Goal: Navigation & Orientation: Understand site structure

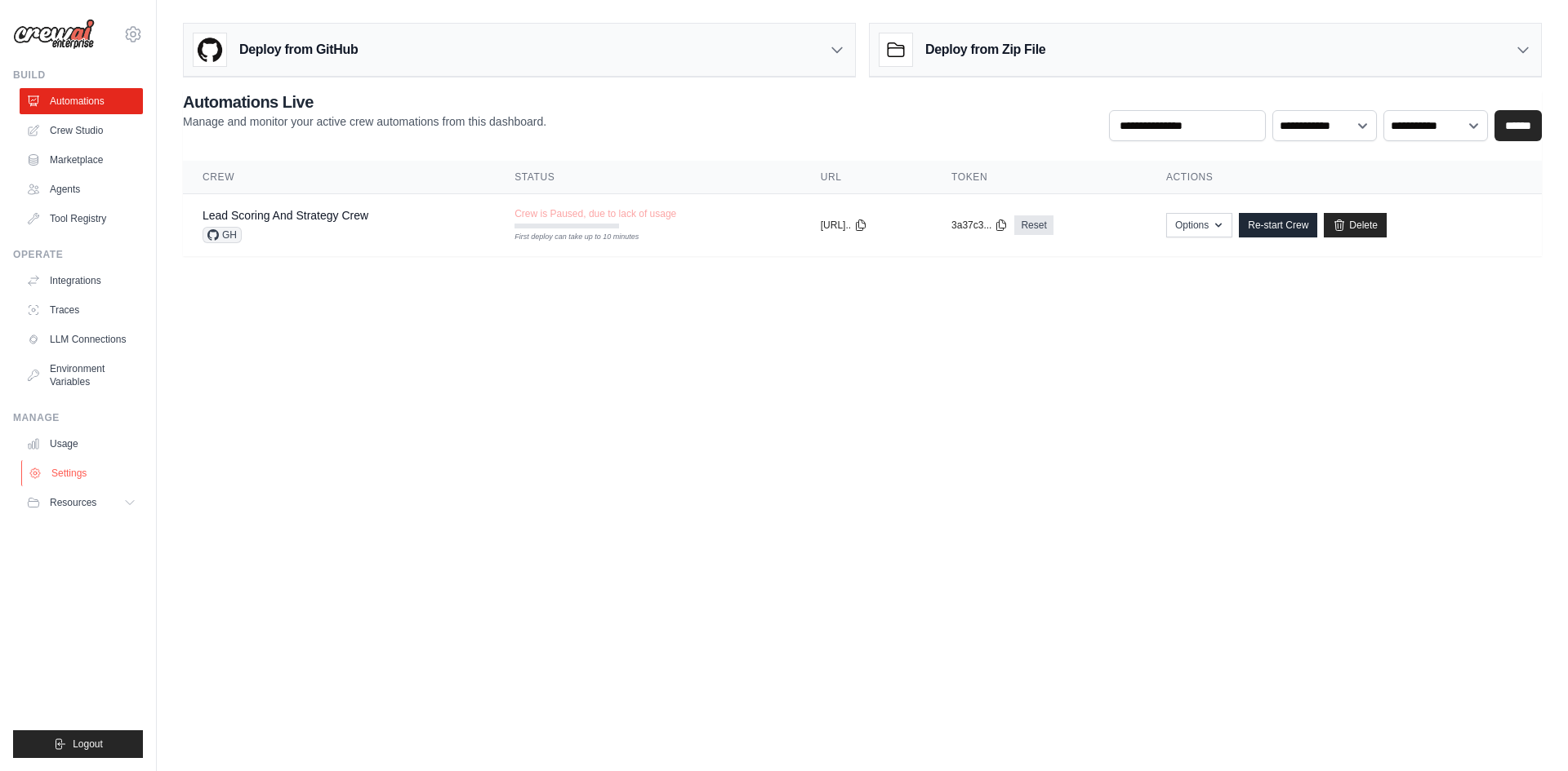
click at [79, 470] on link "Settings" at bounding box center [83, 473] width 123 height 26
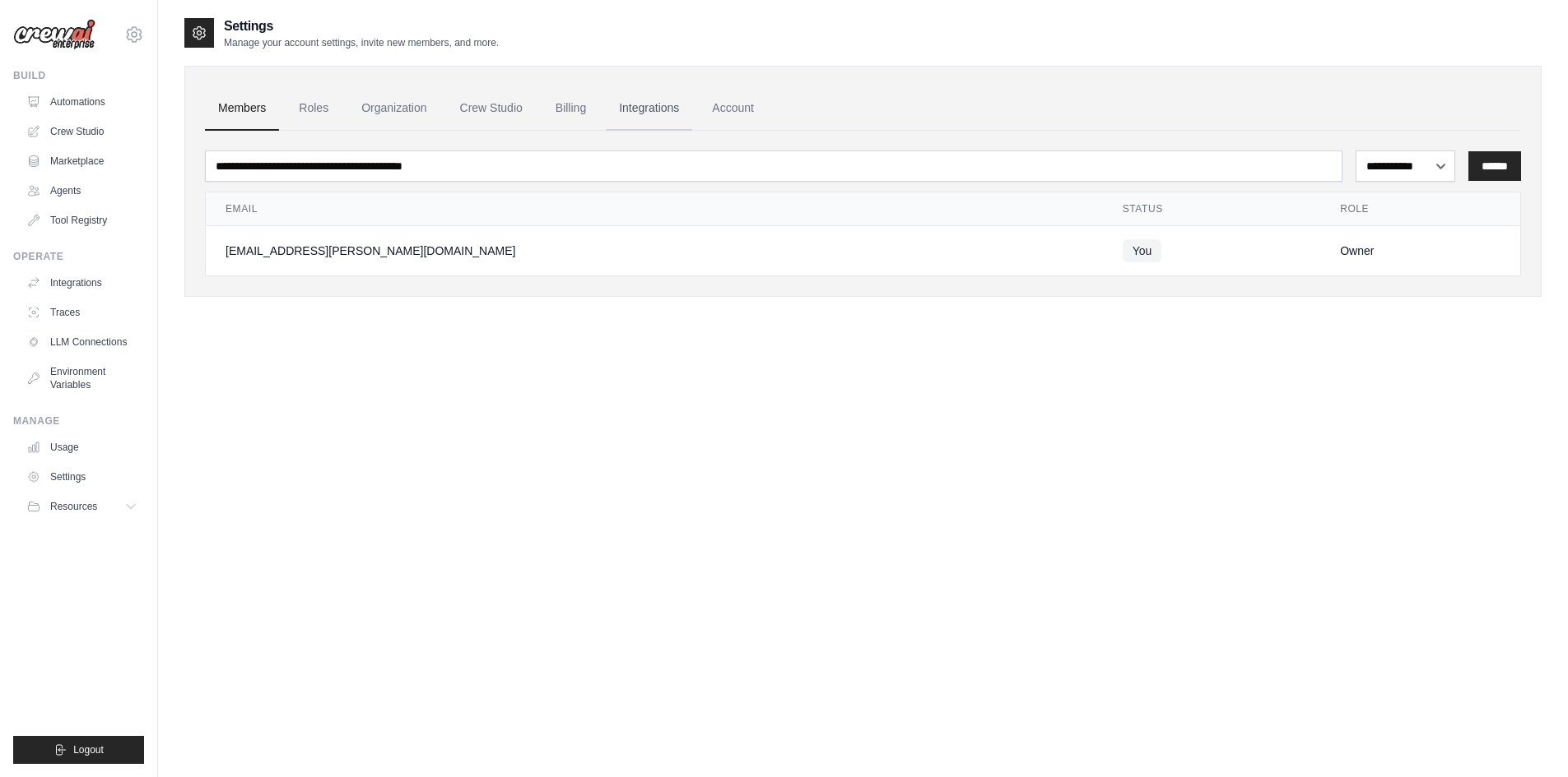
click at [638, 106] on link "Integrations" at bounding box center [648, 108] width 86 height 44
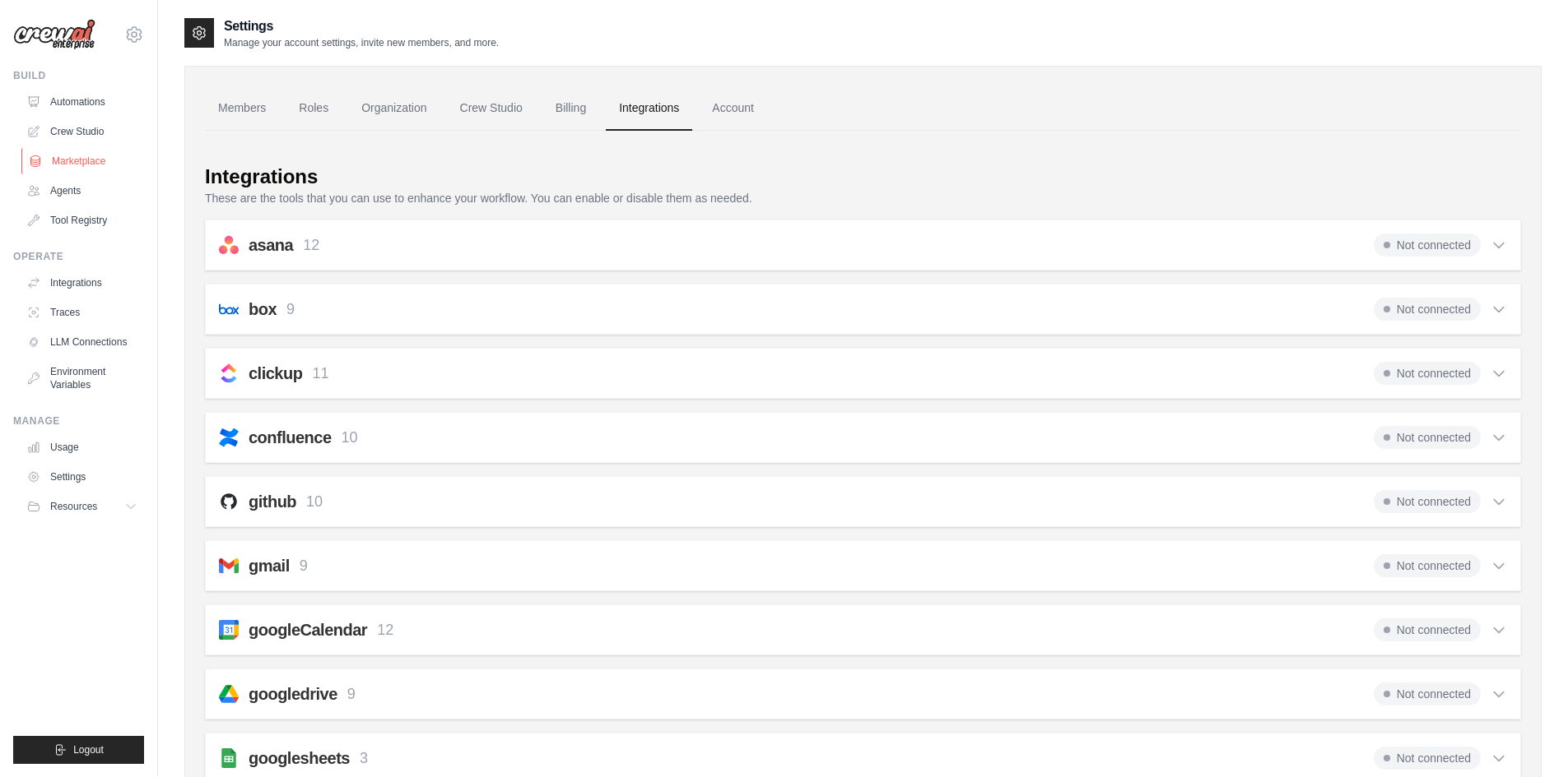
click at [74, 160] on link "Marketplace" at bounding box center [83, 160] width 124 height 26
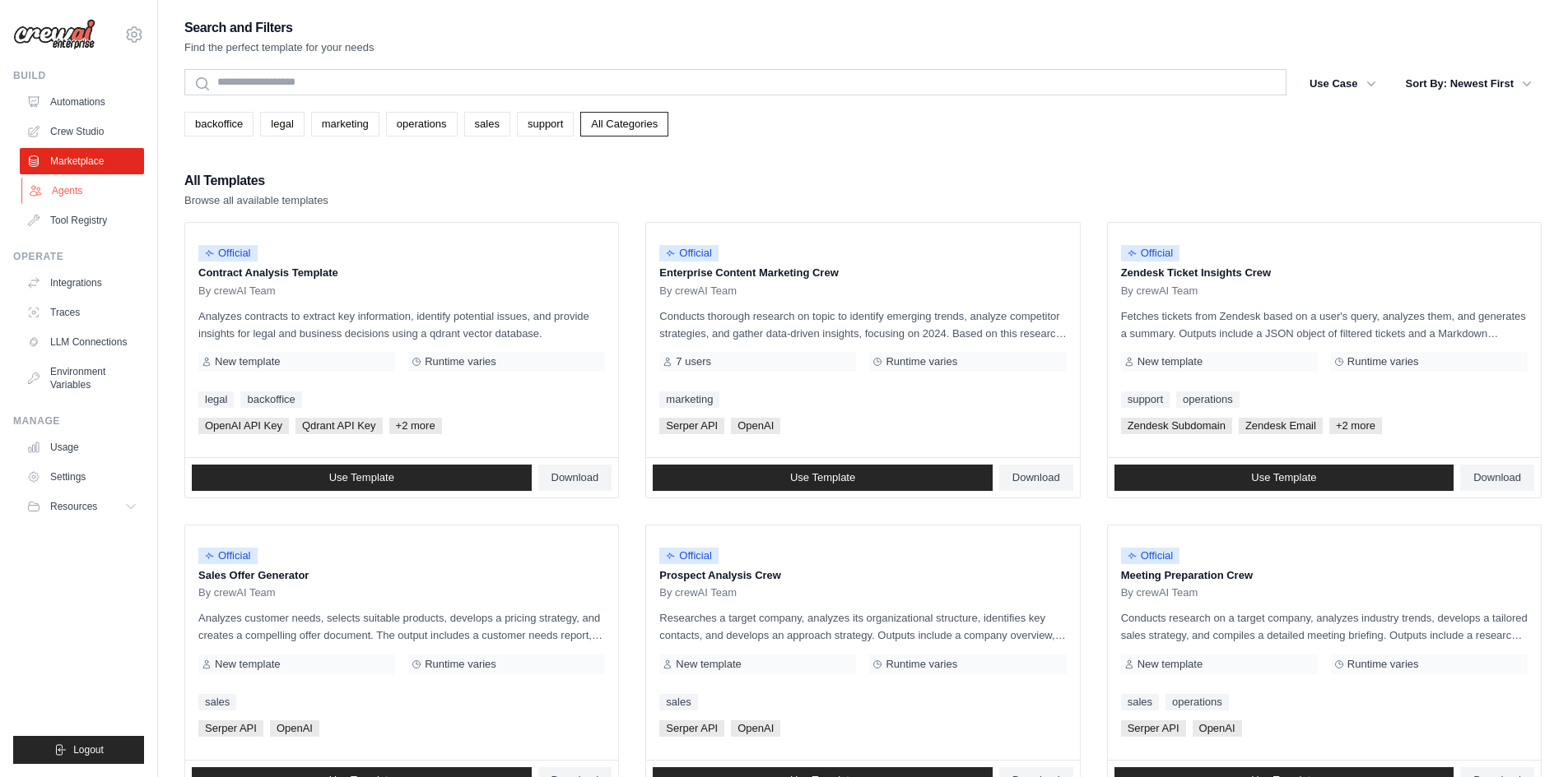
click at [66, 182] on link "Agents" at bounding box center [83, 190] width 124 height 26
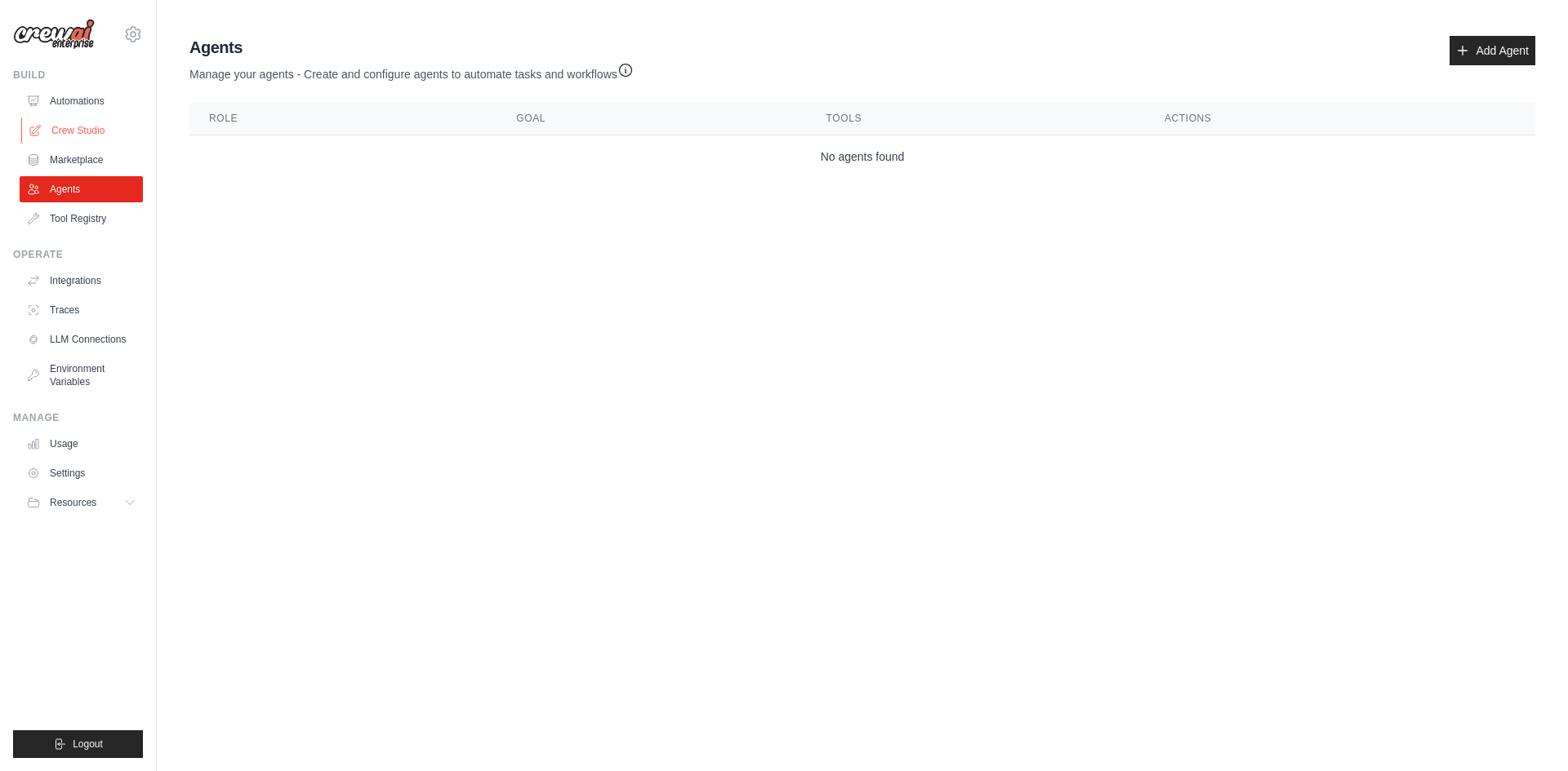
click at [87, 134] on link "Crew Studio" at bounding box center [83, 130] width 123 height 26
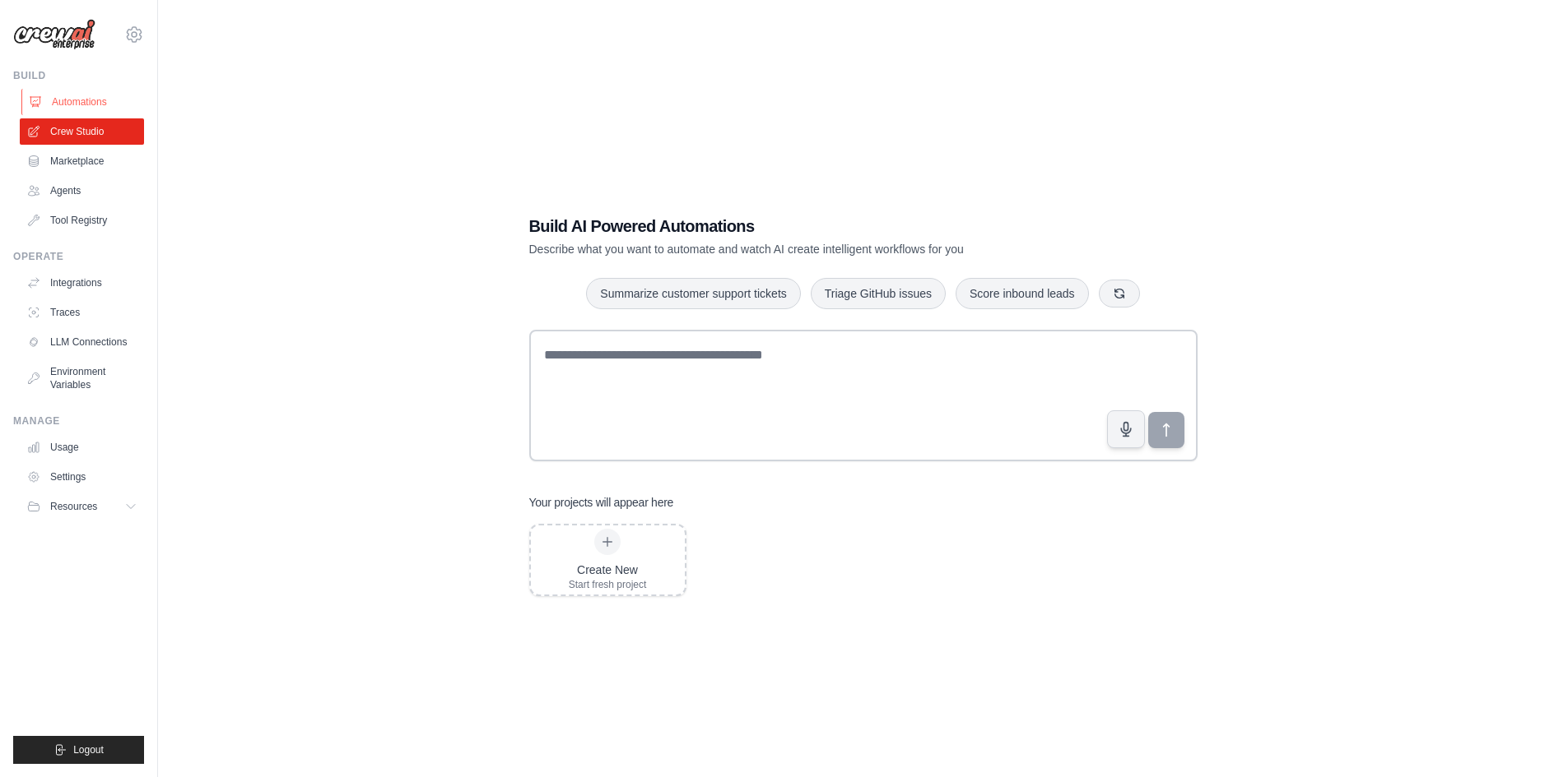
click at [71, 101] on link "Automations" at bounding box center [83, 102] width 124 height 26
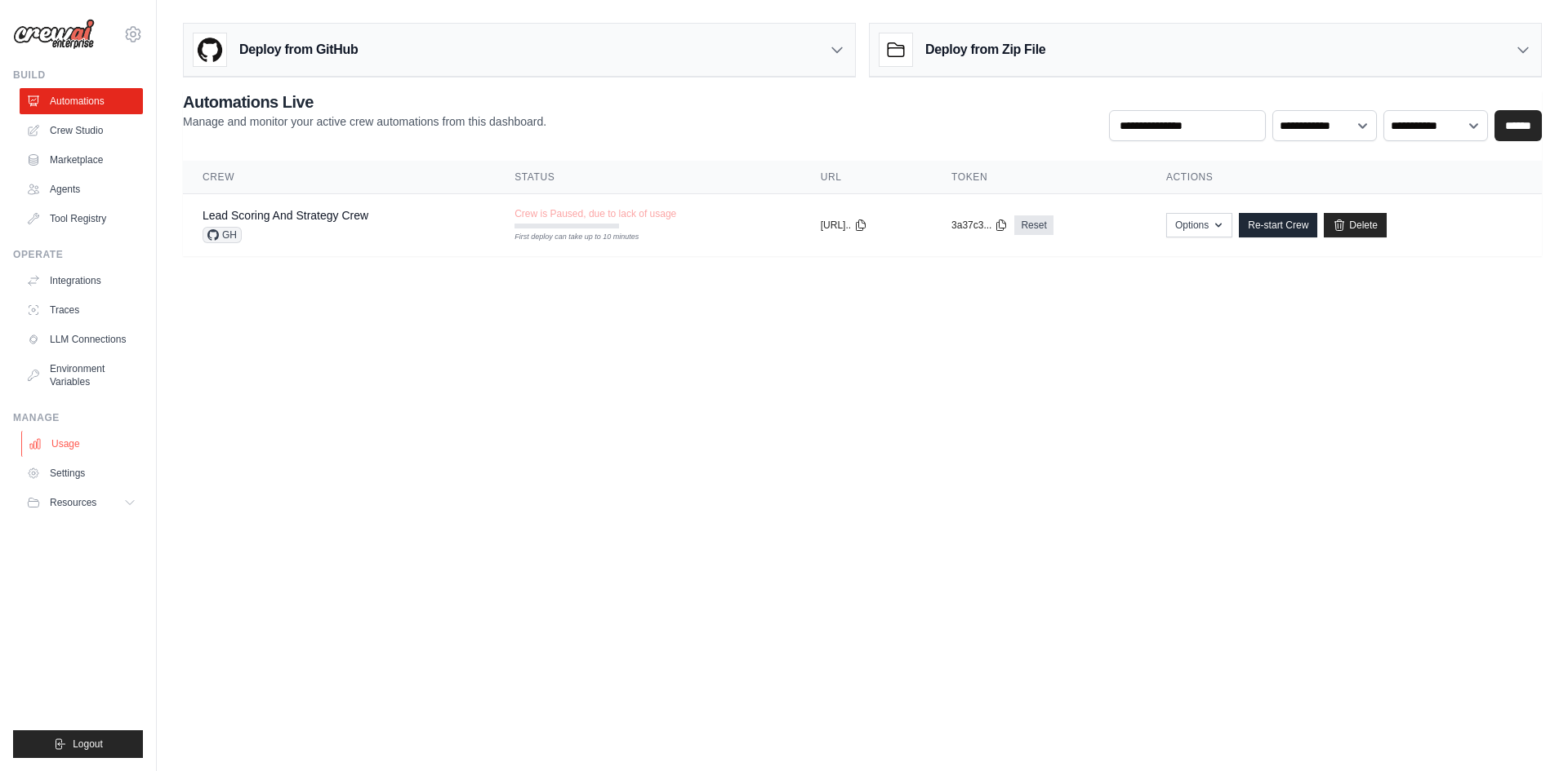
click at [105, 443] on link "Usage" at bounding box center [83, 444] width 123 height 26
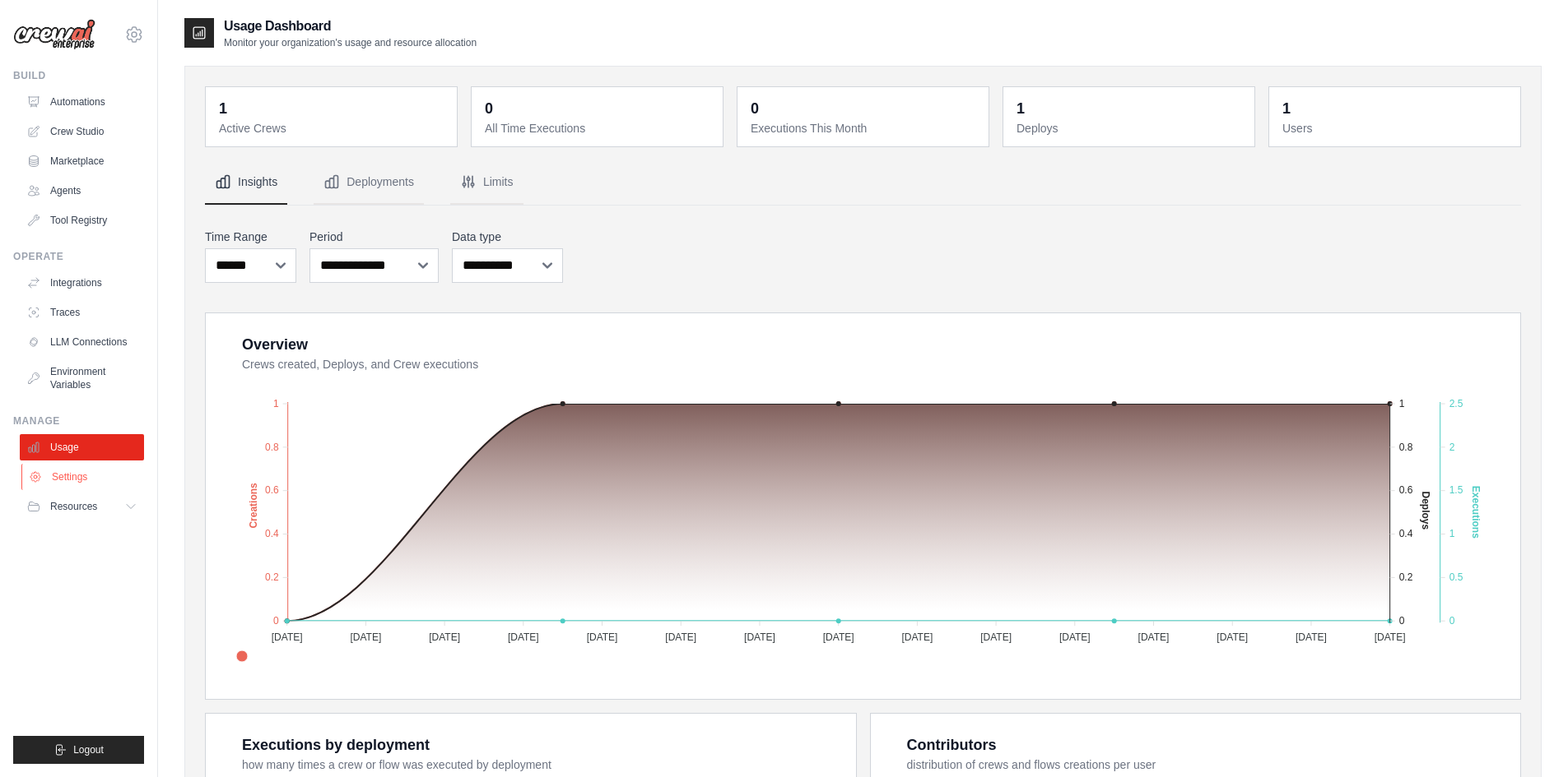
click at [112, 466] on link "Settings" at bounding box center [83, 477] width 124 height 26
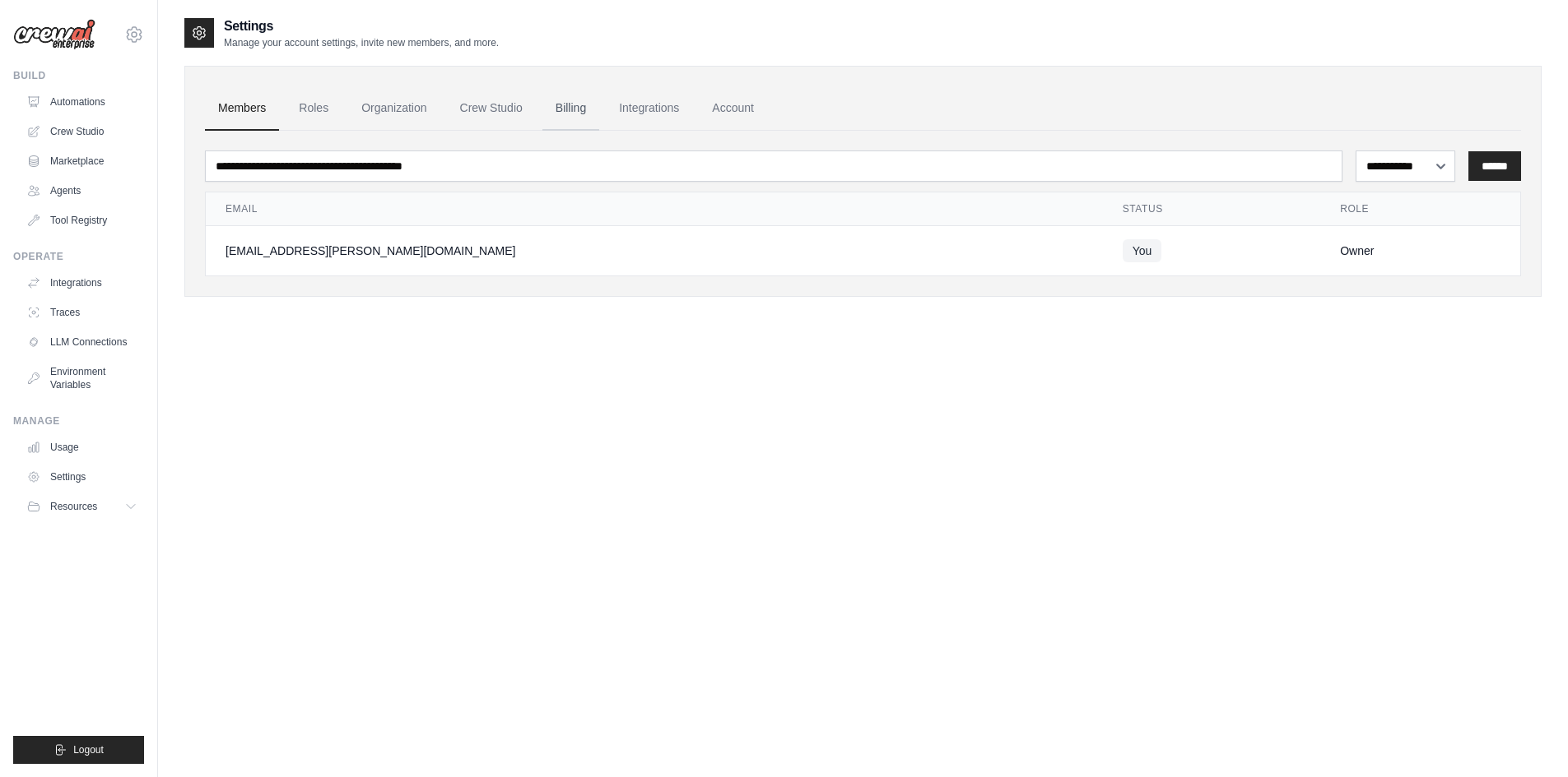
click at [551, 108] on link "Billing" at bounding box center [570, 108] width 57 height 44
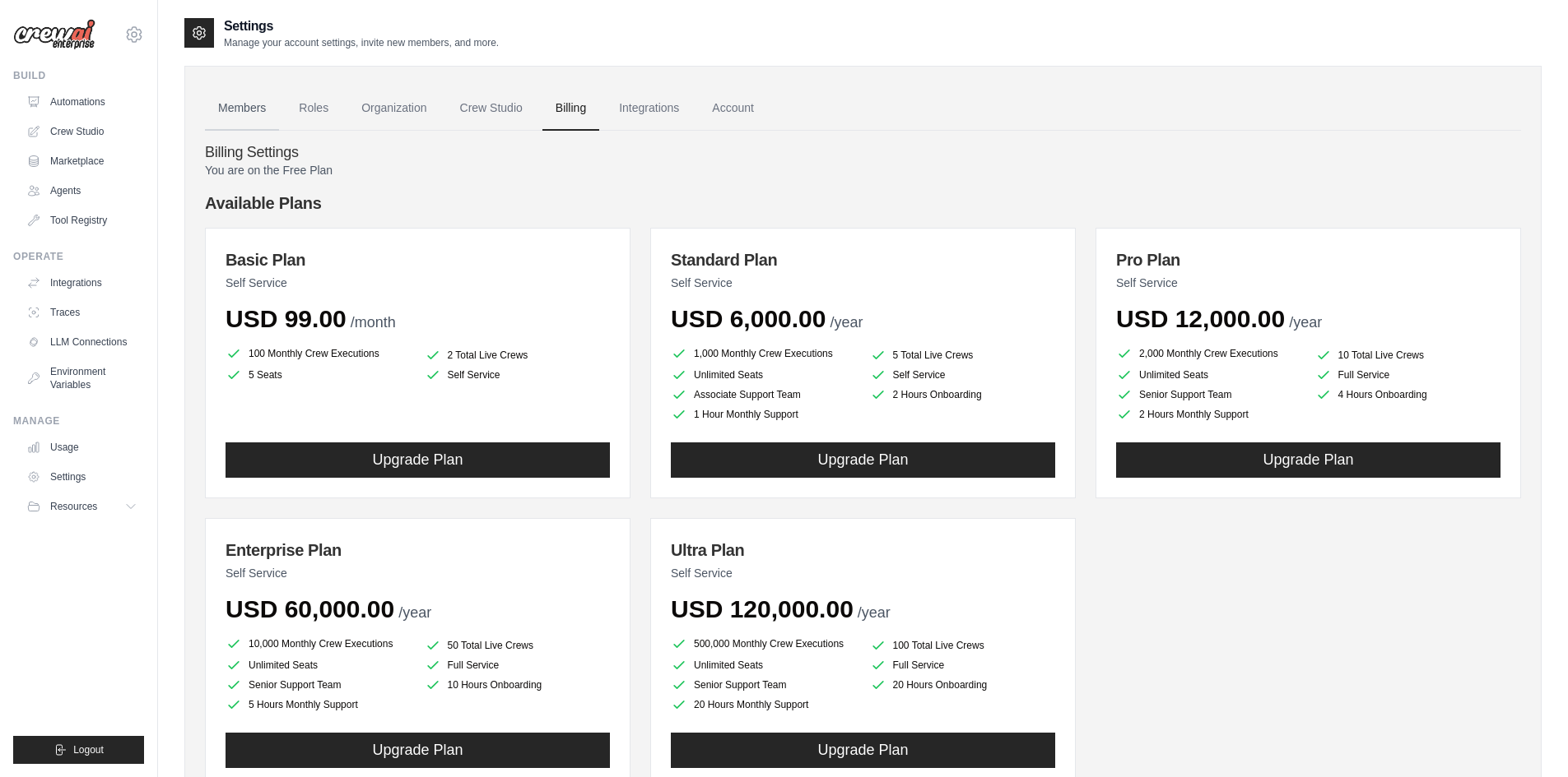
click at [249, 99] on link "Members" at bounding box center [242, 108] width 74 height 44
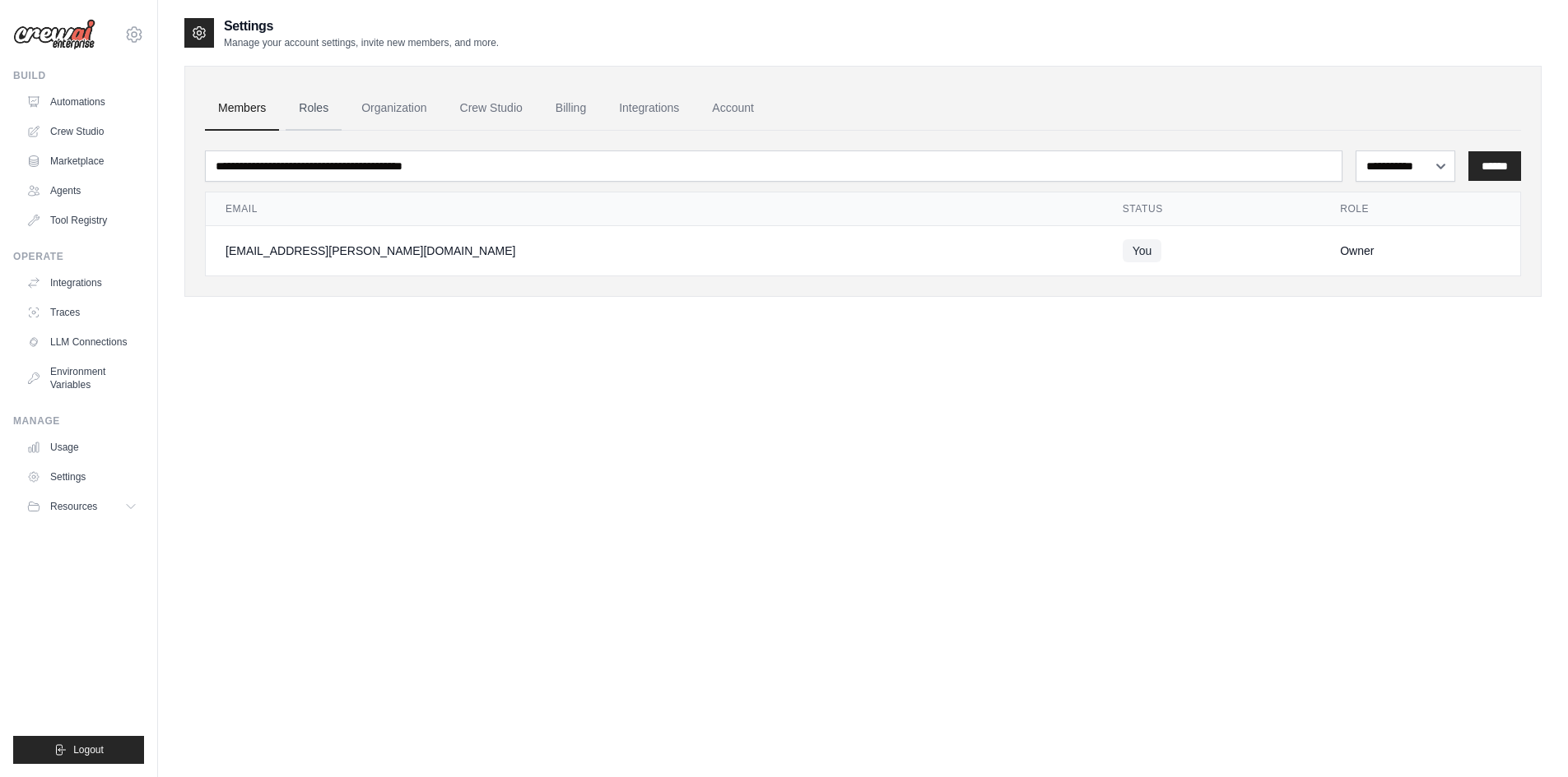
click at [336, 102] on link "Roles" at bounding box center [314, 108] width 56 height 44
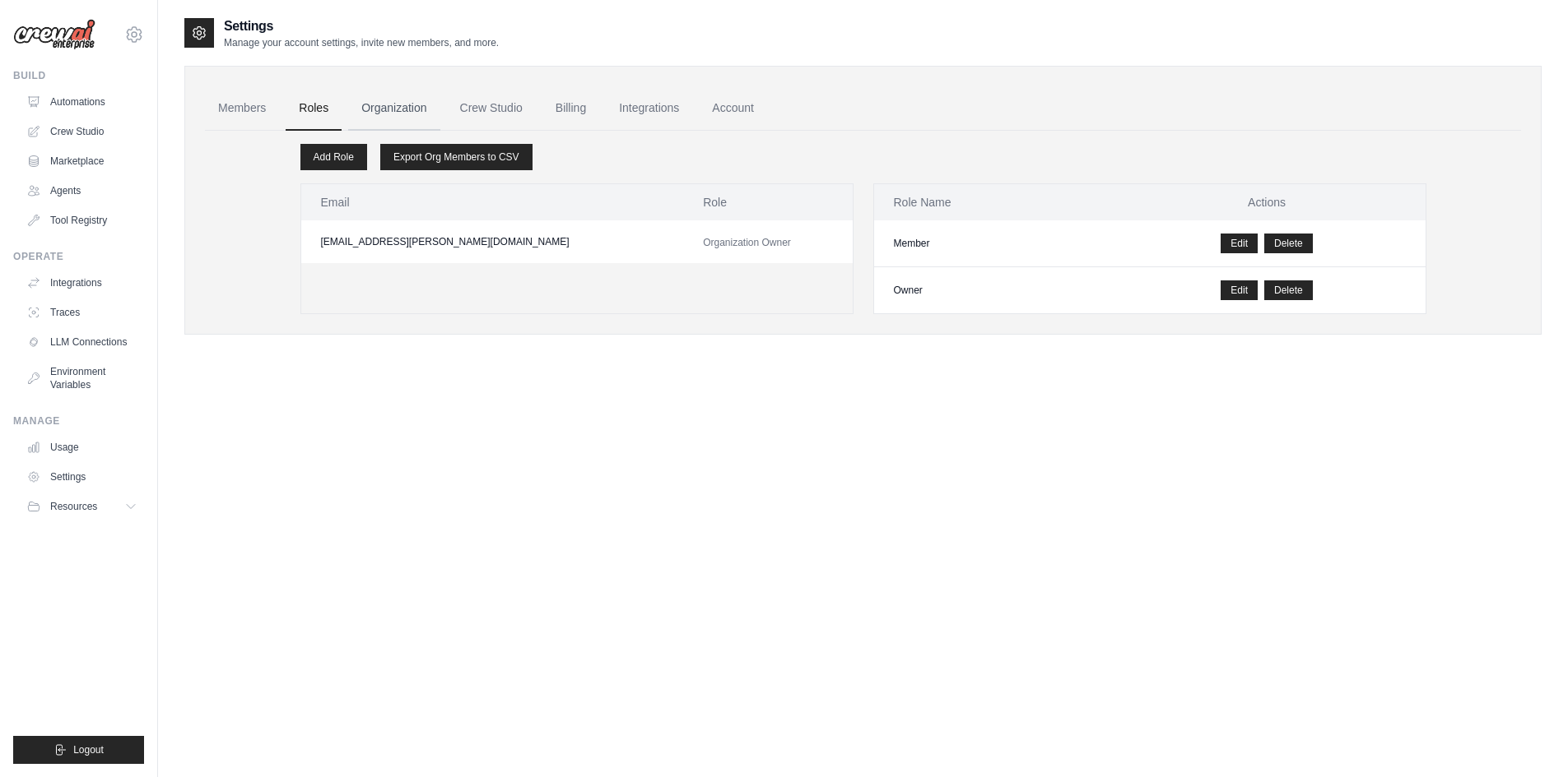
click at [384, 103] on link "Organization" at bounding box center [394, 108] width 92 height 44
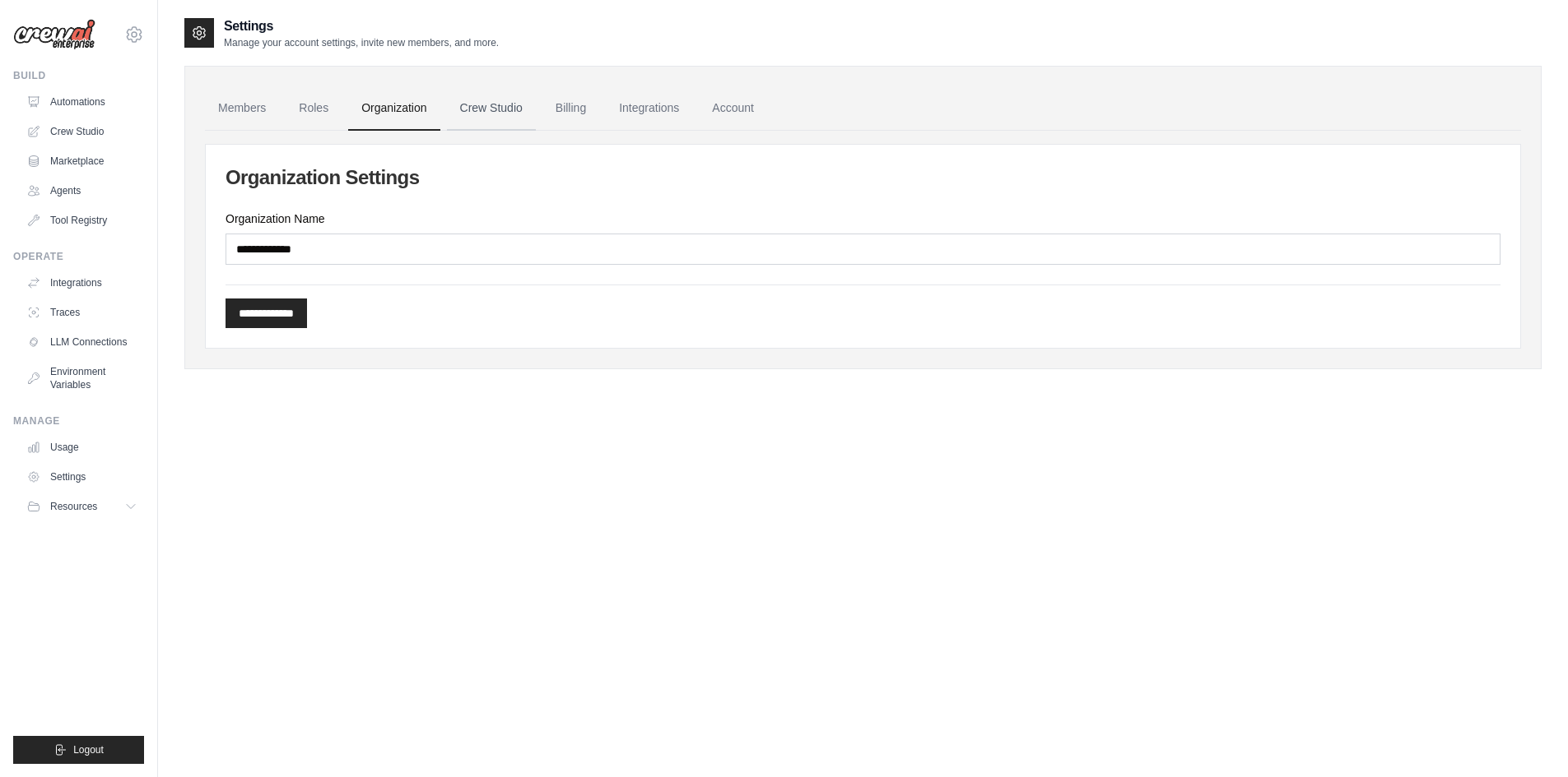
click at [453, 106] on link "Crew Studio" at bounding box center [492, 108] width 89 height 44
